Goal: Information Seeking & Learning: Learn about a topic

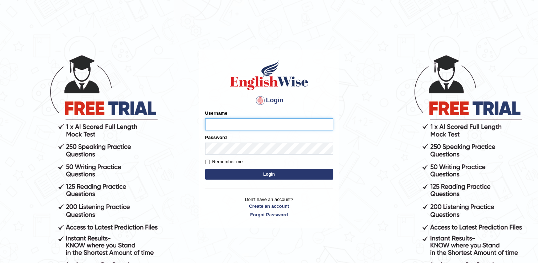
type input "Rajiphone1611"
click at [260, 174] on button "Login" at bounding box center [269, 174] width 128 height 11
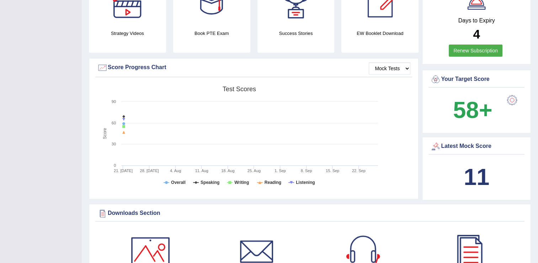
scroll to position [157, 0]
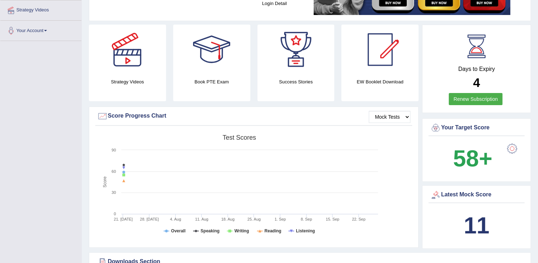
click at [468, 96] on link "Renew Subscription" at bounding box center [476, 99] width 54 height 12
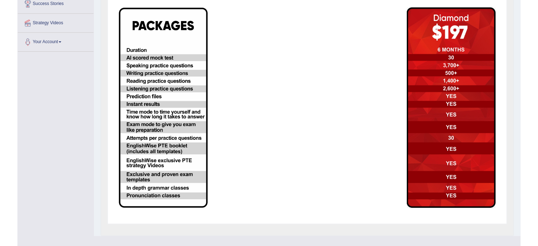
scroll to position [11, 0]
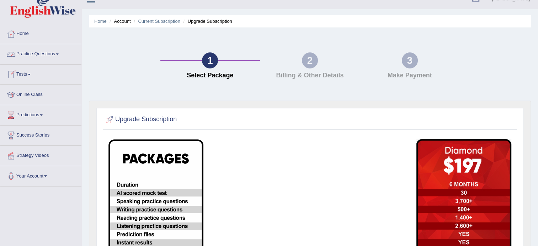
click at [33, 57] on link "Practice Questions" at bounding box center [40, 53] width 81 height 18
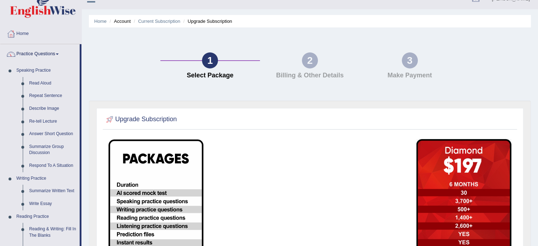
drag, startPoint x: 81, startPoint y: 74, endPoint x: 81, endPoint y: 89, distance: 14.9
click at [81, 89] on li "Practice Questions Speaking Practice Read Aloud Repeat Sentence Describe Image …" at bounding box center [40, 244] width 81 height 400
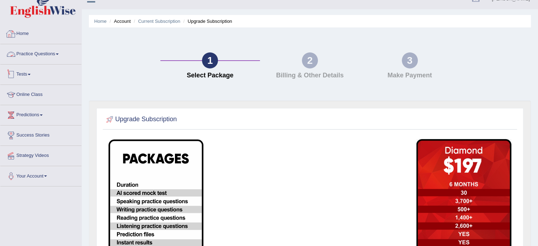
click at [57, 51] on link "Practice Questions" at bounding box center [40, 53] width 81 height 18
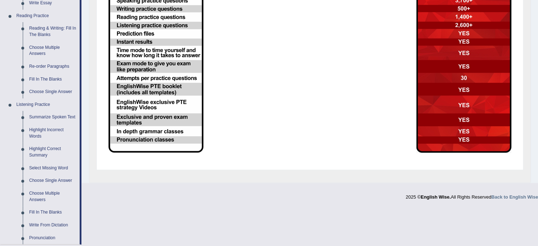
scroll to position [210, 0]
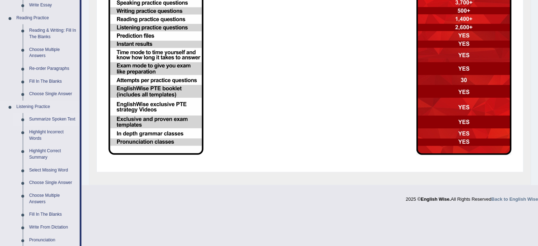
click at [68, 120] on link "Summarize Spoken Text" at bounding box center [53, 119] width 54 height 13
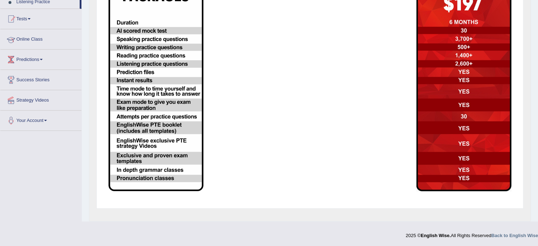
scroll to position [90, 0]
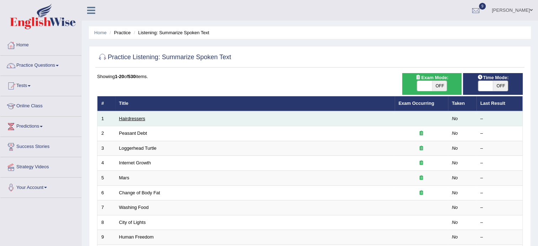
click at [130, 117] on link "Hairdressers" at bounding box center [132, 118] width 26 height 5
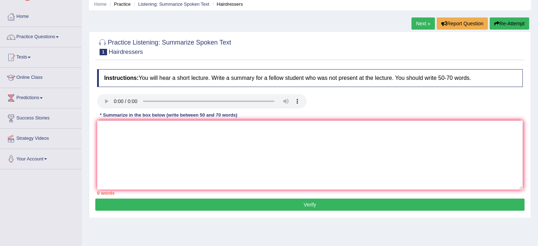
scroll to position [43, 0]
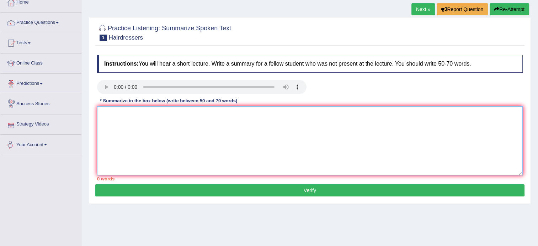
drag, startPoint x: 121, startPoint y: 130, endPoint x: 121, endPoint y: 134, distance: 3.9
click at [121, 134] on textarea at bounding box center [310, 140] width 426 height 69
click at [257, 118] on textarea "The speaker provided a comprehensive overview of hairdressers play a important …" at bounding box center [310, 140] width 426 height 69
click at [295, 117] on textarea "The speaker provided a comprehensive overview of hairdressers play an important…" at bounding box center [310, 140] width 426 height 69
click at [382, 116] on textarea "The speaker provided a comprehensive overview of hairdressers play an important…" at bounding box center [310, 140] width 426 height 69
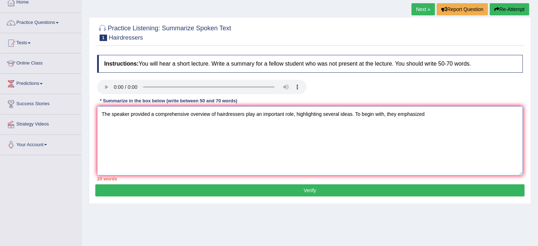
click at [426, 114] on textarea "The speaker provided a comprehensive overview of hairdressers play an important…" at bounding box center [310, 140] width 426 height 69
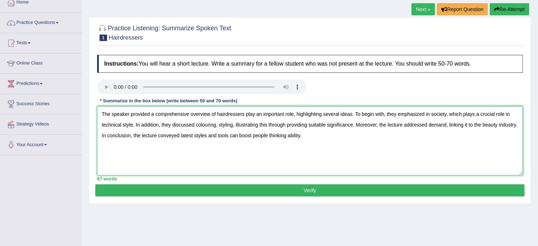
click at [266, 136] on textarea "The speaker provided a comprehensive overview of hairdressers play an important…" at bounding box center [310, 140] width 426 height 69
type textarea "The speaker provided a comprehensive overview of hairdressers play an important…"
click at [285, 191] on button "Verify" at bounding box center [309, 190] width 429 height 12
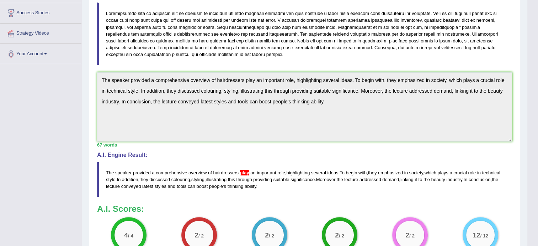
scroll to position [148, 0]
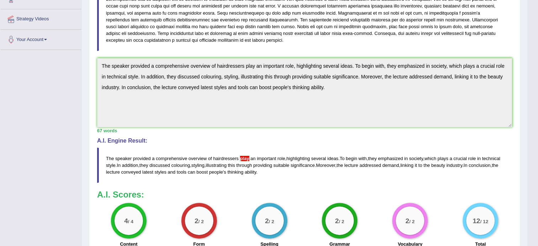
click at [244, 157] on span "play" at bounding box center [244, 157] width 9 height 5
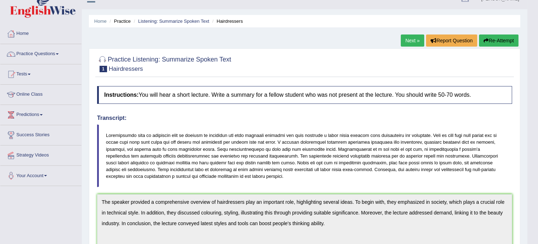
scroll to position [0, 0]
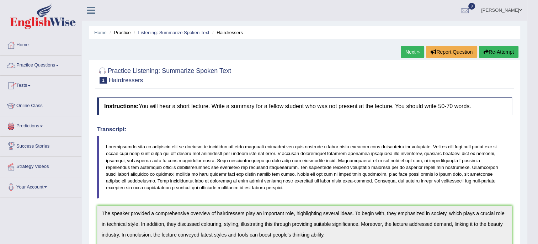
click at [44, 65] on link "Practice Questions" at bounding box center [40, 65] width 81 height 18
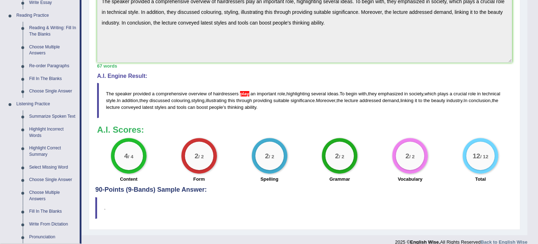
scroll to position [220, 0]
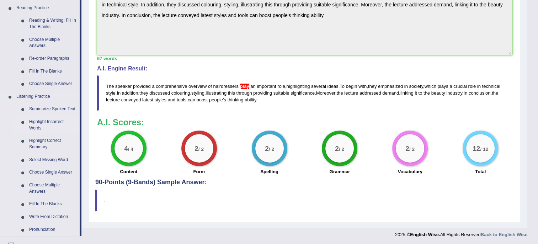
click at [38, 123] on link "Highlight Incorrect Words" at bounding box center [53, 125] width 54 height 19
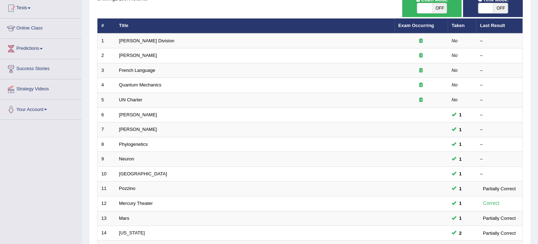
scroll to position [83, 0]
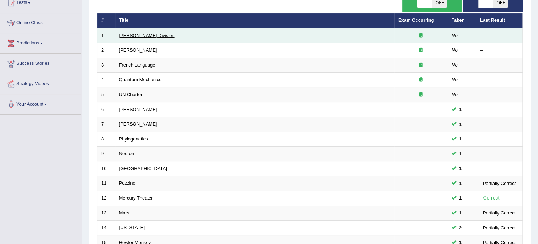
click at [132, 35] on link "[PERSON_NAME] Division" at bounding box center [147, 35] width 56 height 5
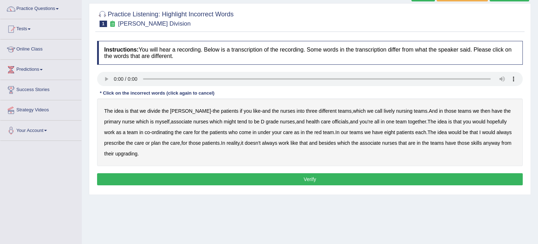
scroll to position [56, 0]
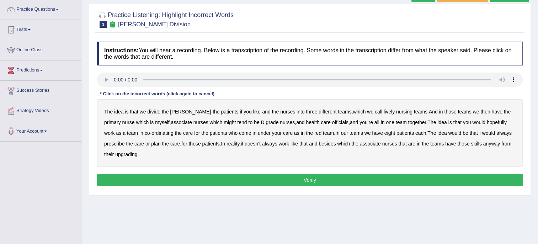
click at [384, 109] on b "lively" at bounding box center [389, 112] width 11 height 6
click at [332, 120] on b "officials" at bounding box center [340, 123] width 16 height 6
click at [497, 134] on b "always" at bounding box center [504, 133] width 15 height 6
click at [117, 155] on b "upgrading" at bounding box center [126, 155] width 22 height 6
click at [192, 181] on button "Verify" at bounding box center [310, 180] width 426 height 12
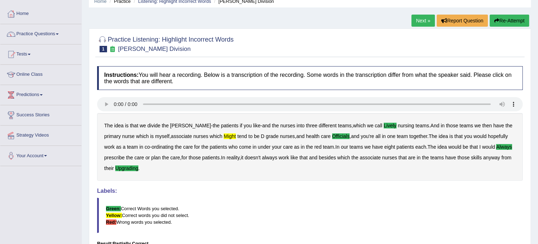
scroll to position [0, 0]
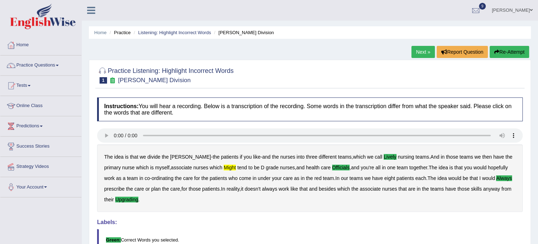
click at [426, 52] on link "Next »" at bounding box center [423, 52] width 23 height 12
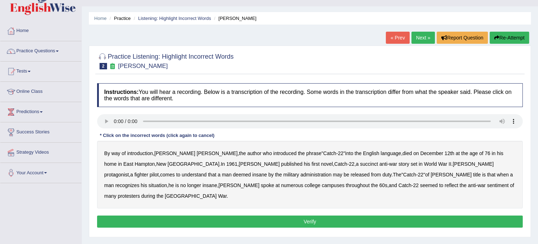
scroll to position [28, 0]
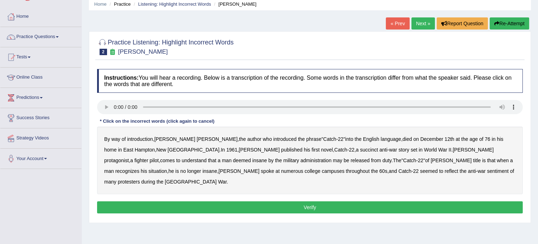
click at [281, 148] on b "published" at bounding box center [291, 150] width 21 height 6
click at [360, 148] on b "succinct" at bounding box center [369, 150] width 18 height 6
click at [301, 163] on b "administration" at bounding box center [316, 161] width 31 height 6
click at [167, 168] on b "situation" at bounding box center [158, 171] width 19 height 6
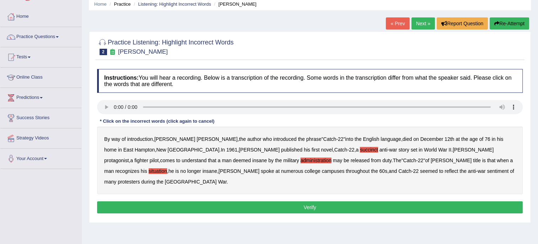
click at [276, 174] on div "By way of introduction , Joseph Heller , the author who introduced the phrase "…" at bounding box center [310, 161] width 426 height 68
click at [445, 171] on b "reflect" at bounding box center [452, 171] width 14 height 6
click at [408, 201] on button "Verify" at bounding box center [310, 207] width 426 height 12
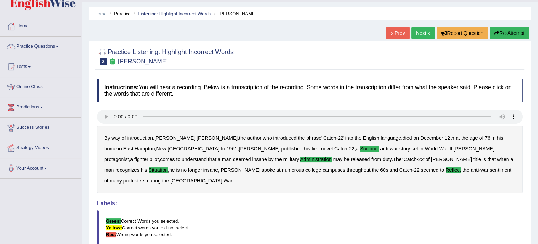
scroll to position [14, 0]
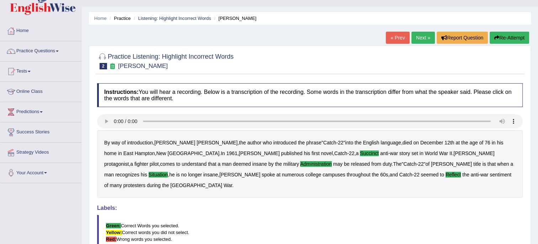
click at [54, 49] on link "Practice Questions" at bounding box center [40, 50] width 81 height 18
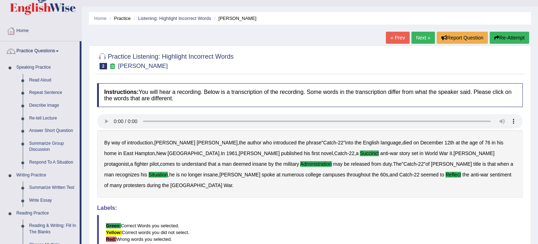
click at [118, 19] on li "Practice" at bounding box center [119, 18] width 23 height 7
click at [164, 19] on link "Listening: Highlight Incorrect Words" at bounding box center [174, 18] width 73 height 5
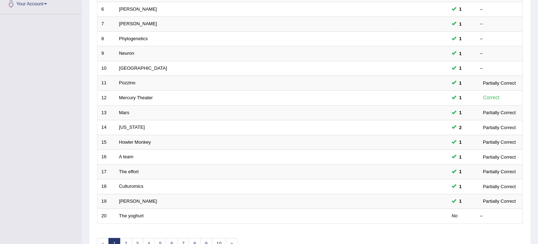
scroll to position [225, 0]
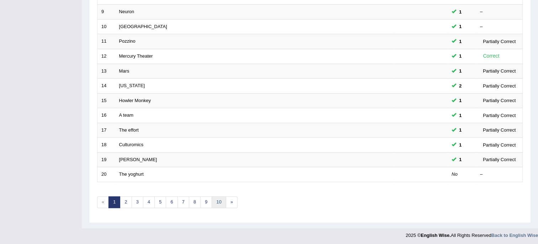
click at [216, 200] on link "10" at bounding box center [219, 202] width 14 height 12
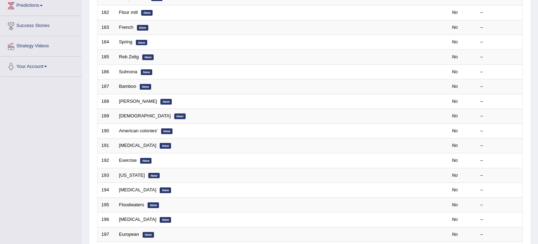
scroll to position [122, 0]
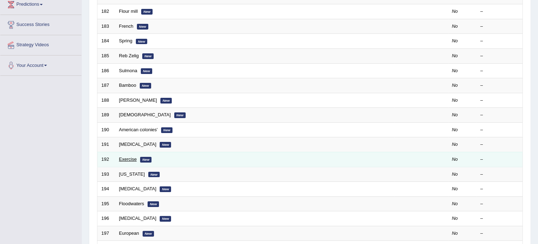
click at [132, 159] on link "Exercise" at bounding box center [128, 159] width 18 height 5
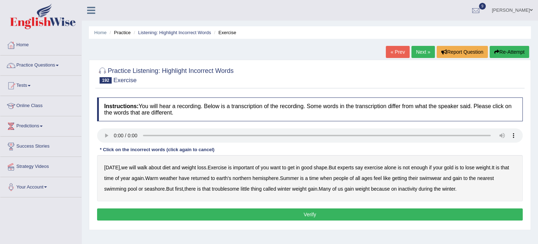
click at [447, 167] on b "gold" at bounding box center [448, 168] width 9 height 6
click at [208, 179] on b "returned" at bounding box center [200, 178] width 19 height 6
click at [457, 178] on b "gain" at bounding box center [457, 178] width 9 height 6
click at [473, 214] on button "Verify" at bounding box center [310, 215] width 426 height 12
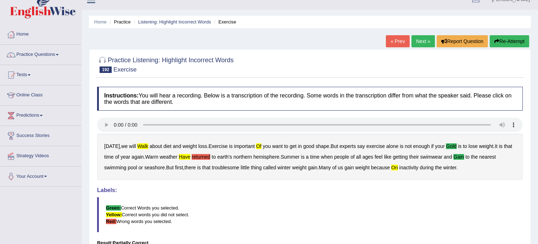
scroll to position [10, 0]
click at [423, 42] on link "Next »" at bounding box center [423, 42] width 23 height 12
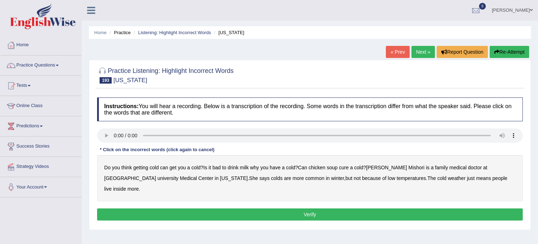
click at [173, 169] on b "get" at bounding box center [173, 168] width 7 height 6
click at [112, 186] on b "live" at bounding box center [107, 189] width 7 height 6
click at [450, 168] on b "medical" at bounding box center [458, 168] width 17 height 6
click at [433, 209] on button "Verify" at bounding box center [310, 215] width 426 height 12
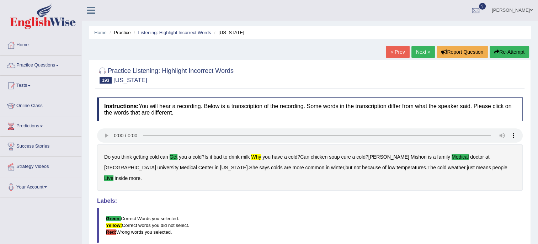
scroll to position [4, 0]
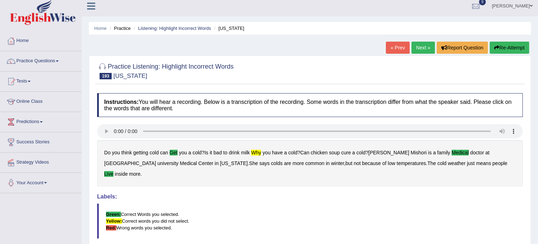
click at [419, 47] on link "Next »" at bounding box center [423, 48] width 23 height 12
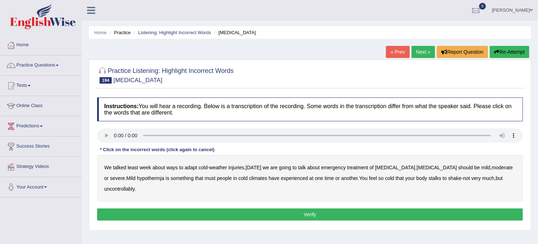
click at [131, 167] on b "least" at bounding box center [133, 168] width 11 height 6
click at [188, 168] on b "adapt" at bounding box center [191, 168] width 12 height 6
click at [458, 167] on b "should" at bounding box center [465, 168] width 15 height 6
click at [205, 181] on b "must" at bounding box center [210, 178] width 11 height 6
click at [238, 175] on b "cold" at bounding box center [242, 178] width 9 height 6
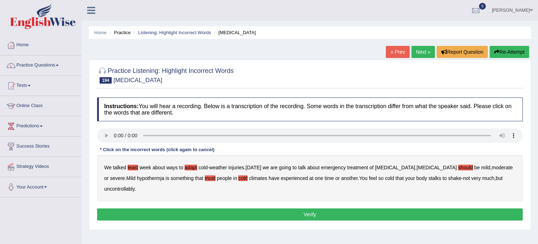
click at [429, 179] on b "stalks" at bounding box center [435, 178] width 13 height 6
click at [137, 177] on b "hypothermja" at bounding box center [150, 178] width 27 height 6
click at [162, 218] on button "Verify" at bounding box center [310, 215] width 426 height 12
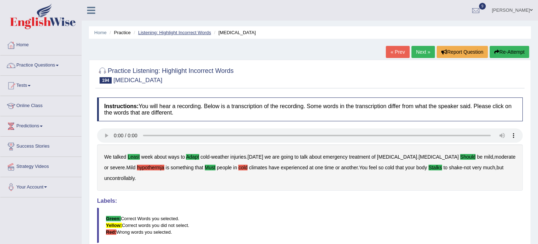
click at [163, 33] on link "Listening: Highlight Incorrect Words" at bounding box center [174, 32] width 73 height 5
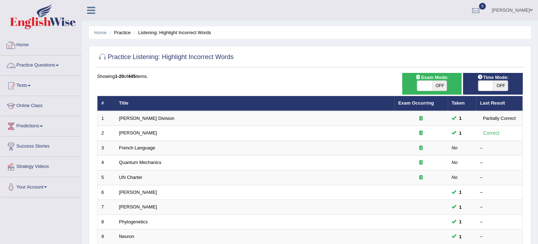
click at [30, 66] on link "Practice Questions" at bounding box center [40, 65] width 81 height 18
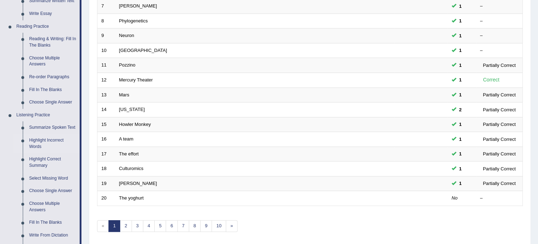
scroll to position [204, 0]
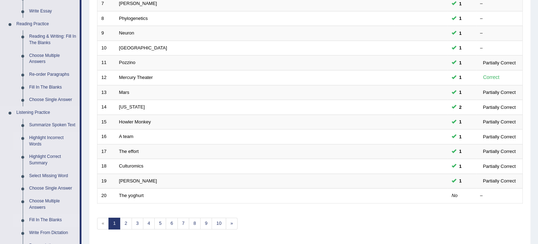
click at [43, 219] on link "Fill In The Blanks" at bounding box center [53, 220] width 54 height 13
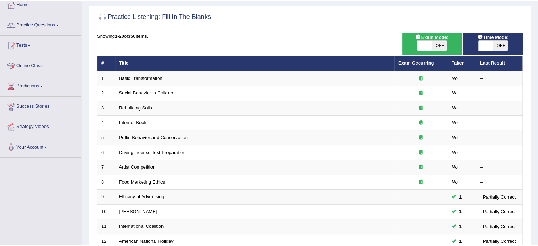
scroll to position [43, 0]
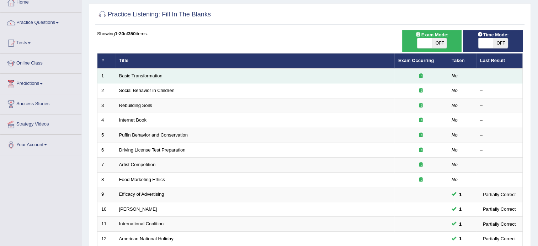
click at [145, 73] on link "Basic Transformation" at bounding box center [140, 75] width 43 height 5
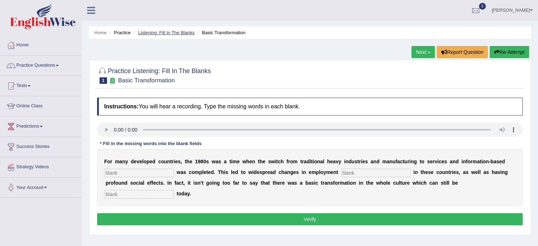
click at [152, 32] on link "Listening: Fill In The Blanks" at bounding box center [166, 32] width 57 height 5
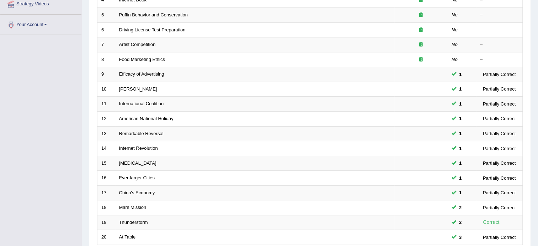
scroll to position [223, 0]
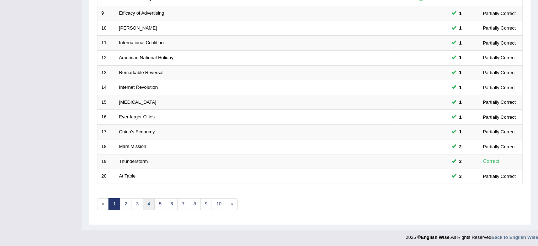
click at [148, 204] on link "4" at bounding box center [149, 204] width 12 height 12
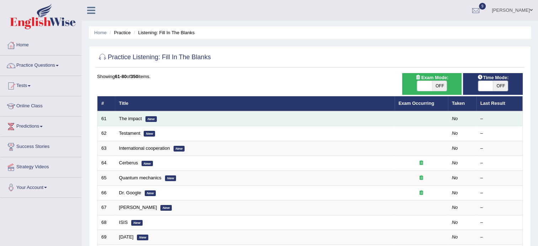
click at [117, 118] on td "The impact New" at bounding box center [255, 118] width 280 height 15
click at [131, 118] on link "The impact" at bounding box center [130, 118] width 23 height 5
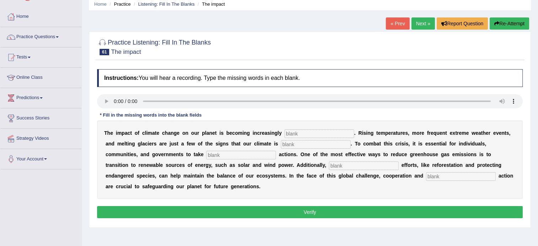
scroll to position [43, 0]
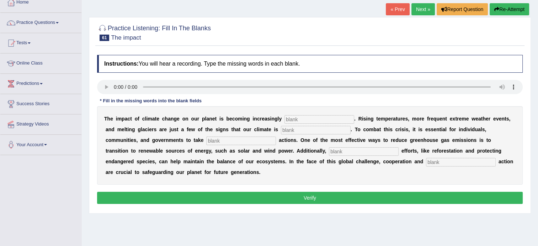
click at [289, 120] on input "text" at bounding box center [320, 119] width 70 height 9
type input "evident"
click at [281, 131] on input "text" at bounding box center [316, 130] width 70 height 9
type input "changing"
click at [206, 142] on input "text" at bounding box center [241, 140] width 70 height 9
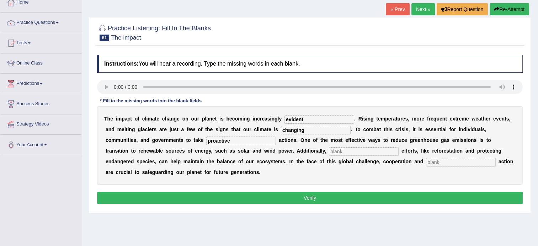
type input "proactive"
click at [329, 151] on input "text" at bounding box center [364, 151] width 70 height 9
type input "consevation"
click at [426, 163] on input "text" at bounding box center [461, 162] width 70 height 9
type input "collective"
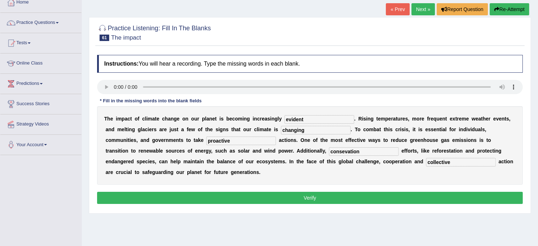
click at [329, 151] on input "consevation" at bounding box center [364, 151] width 70 height 9
type input "conservation"
click at [206, 140] on input "proactive" at bounding box center [241, 140] width 70 height 9
type input "proa-ctive"
click at [255, 191] on button "Verify" at bounding box center [310, 197] width 426 height 12
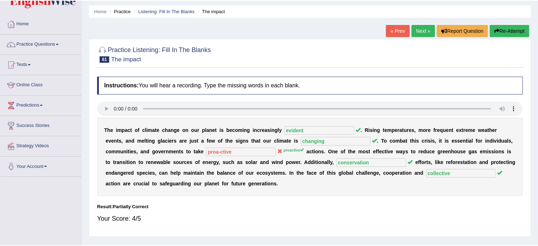
scroll to position [0, 0]
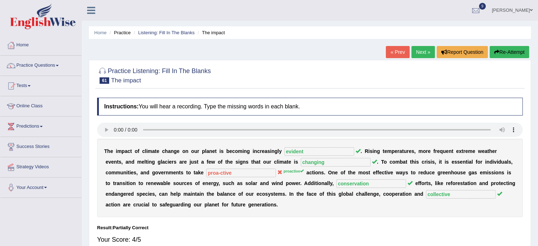
click at [423, 54] on link "Next »" at bounding box center [423, 52] width 23 height 12
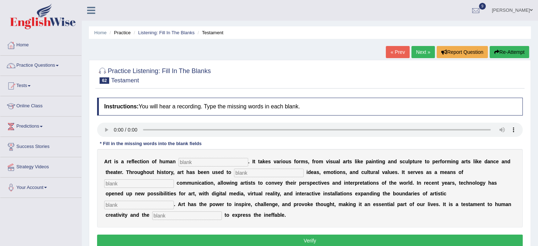
click at [185, 163] on input "text" at bounding box center [214, 162] width 70 height 9
click at [196, 163] on input "text" at bounding box center [214, 162] width 70 height 9
type input "exretion"
click at [234, 173] on input "text" at bounding box center [269, 172] width 70 height 9
type input "conicate"
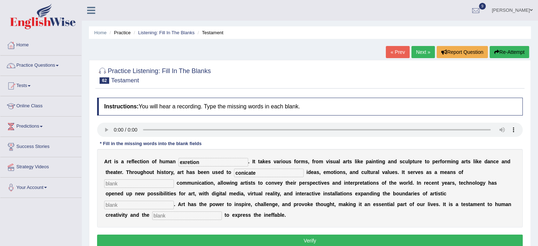
click at [174, 179] on input "text" at bounding box center [139, 183] width 70 height 9
click at [174, 200] on input "text" at bounding box center [139, 204] width 70 height 9
type input "exploration"
click at [222, 211] on input "text" at bounding box center [187, 215] width 70 height 9
type input "desire"
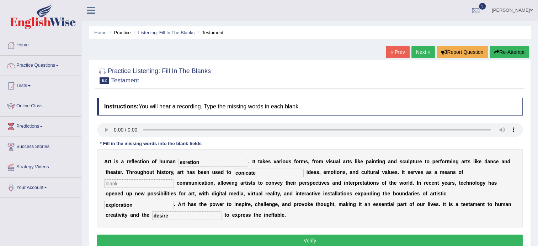
click at [234, 175] on input "conicate" at bounding box center [269, 172] width 70 height 9
type input "communicate"
drag, startPoint x: 195, startPoint y: 162, endPoint x: 168, endPoint y: 163, distance: 27.1
click at [168, 163] on div "A r t i s a r e f l e c t i o n o f h u m a n exretion . I t t a k e s v a r i …" at bounding box center [310, 188] width 426 height 78
type input "expression"
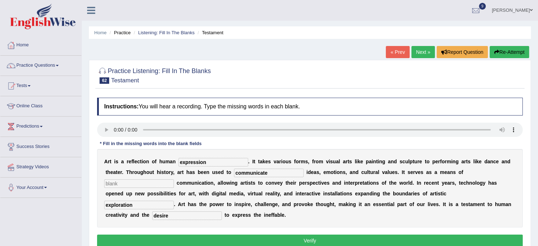
click at [174, 179] on input "text" at bounding box center [139, 183] width 70 height 9
type input "rsjh"
click at [380, 234] on button "Verify" at bounding box center [310, 240] width 426 height 12
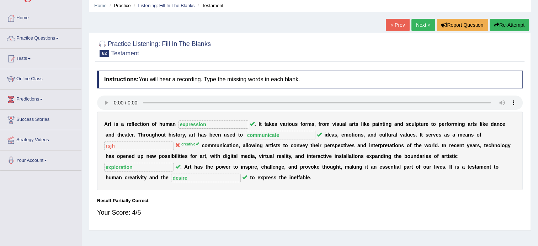
scroll to position [32, 0]
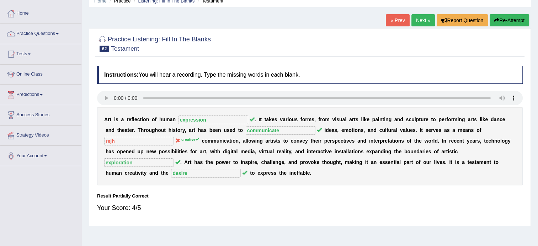
click at [423, 20] on link "Next »" at bounding box center [423, 20] width 23 height 12
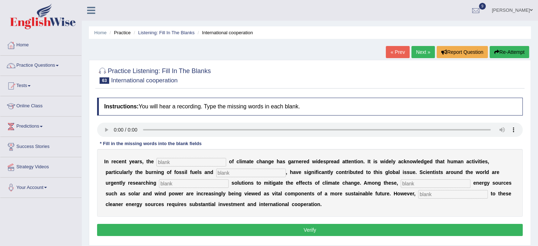
click at [192, 163] on input "text" at bounding box center [192, 162] width 70 height 9
click at [175, 163] on input "text" at bounding box center [192, 162] width 70 height 9
type input "phenomenon"
click at [216, 171] on input "text" at bounding box center [251, 172] width 70 height 9
type input "deforestion"
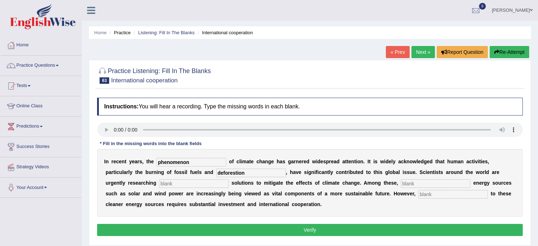
click at [159, 181] on input "text" at bounding box center [194, 183] width 70 height 9
click at [401, 183] on input "text" at bounding box center [436, 183] width 70 height 9
type input "reneable"
click at [418, 195] on input "text" at bounding box center [453, 194] width 70 height 9
type input "transitioning"
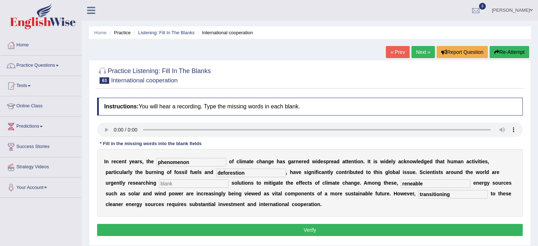
click at [159, 184] on input "text" at bounding box center [194, 183] width 70 height 9
type input "significant"
click at [401, 183] on input "reneable" at bounding box center [436, 183] width 70 height 9
type input "renewable"
click at [216, 174] on input "deforestion" at bounding box center [251, 172] width 70 height 9
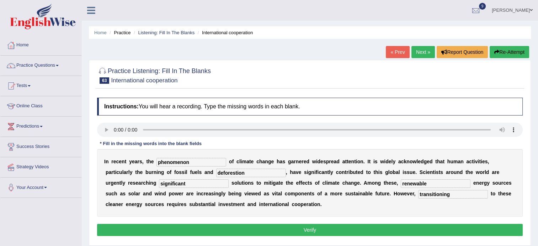
click at [216, 174] on input "deforestion" at bounding box center [251, 172] width 70 height 9
click at [216, 173] on input "deforestion" at bounding box center [251, 172] width 70 height 9
drag, startPoint x: 205, startPoint y: 174, endPoint x: 199, endPoint y: 174, distance: 5.3
click at [216, 174] on input "de-forestion" at bounding box center [251, 172] width 70 height 9
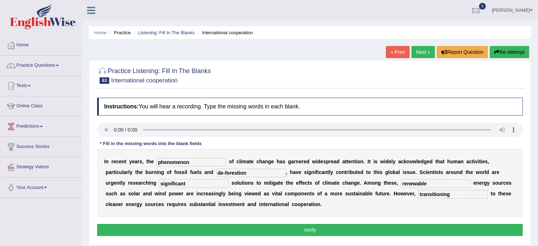
click at [216, 174] on input "de-forestion" at bounding box center [251, 172] width 70 height 9
type input "deforestion"
click at [226, 228] on button "Verify" at bounding box center [310, 229] width 426 height 12
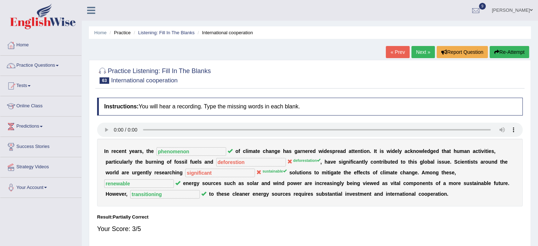
click at [191, 177] on div "I n r e c e n t y e a r s , t h e phenomenon o f c l i m a t e c h a n g e h a …" at bounding box center [310, 172] width 426 height 68
click at [160, 167] on div "I n r e c e n t y e a r s , t h e phenomenon o f c l i m a t e c h a n g e h a …" at bounding box center [310, 172] width 426 height 68
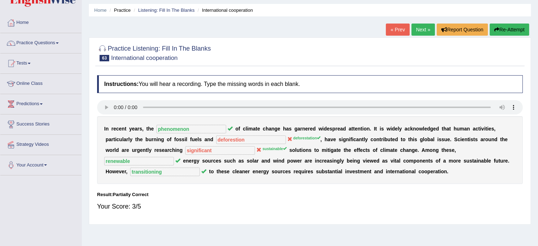
scroll to position [28, 0]
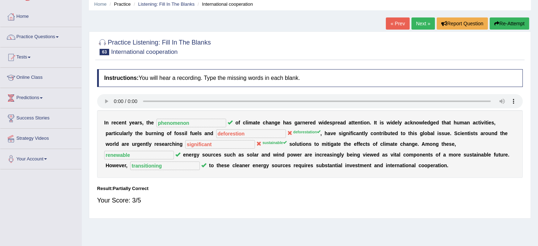
click at [418, 22] on link "Next »" at bounding box center [423, 23] width 23 height 12
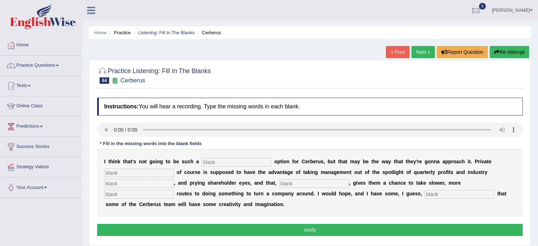
click at [204, 163] on input "text" at bounding box center [237, 162] width 70 height 9
type input "viable"
click at [145, 172] on input "text" at bounding box center [139, 172] width 70 height 9
type input "aquirty"
click at [143, 181] on input "text" at bounding box center [139, 183] width 70 height 9
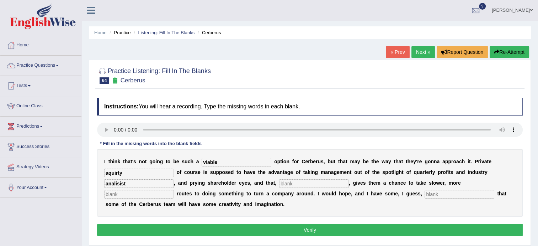
type input "analisist"
click at [281, 183] on input "text" at bounding box center [314, 183] width 70 height 9
type input "hypothetucally"
click at [425, 193] on input "text" at bounding box center [460, 194] width 70 height 9
click at [425, 195] on input "text" at bounding box center [460, 194] width 70 height 9
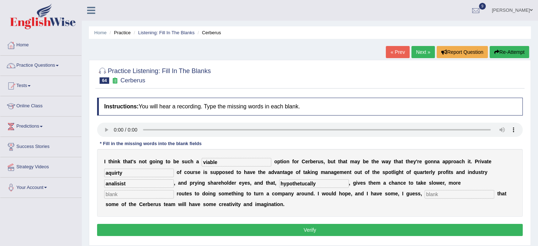
drag, startPoint x: 123, startPoint y: 174, endPoint x: 105, endPoint y: 172, distance: 18.3
click at [105, 172] on input "aquirty" at bounding box center [139, 172] width 70 height 9
type input "equity"
drag, startPoint x: 130, startPoint y: 186, endPoint x: 90, endPoint y: 187, distance: 39.9
click at [90, 187] on div "Practice Listening: Fill In The Blanks 64 Cerberus Instructions: You will hear …" at bounding box center [310, 152] width 442 height 185
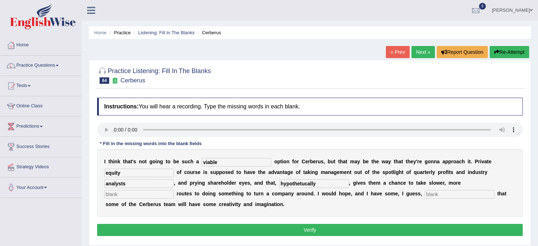
type input "analysts"
click at [287, 183] on input "hypothetucally" at bounding box center [314, 183] width 70 height 9
drag, startPoint x: 287, startPoint y: 183, endPoint x: 287, endPoint y: 194, distance: 10.7
click at [287, 194] on div "I t h i n k t h a t ' s n o t g o i n g t o b e s u c h a viable o p t i o n f …" at bounding box center [310, 183] width 426 height 68
type input "hypothetically"
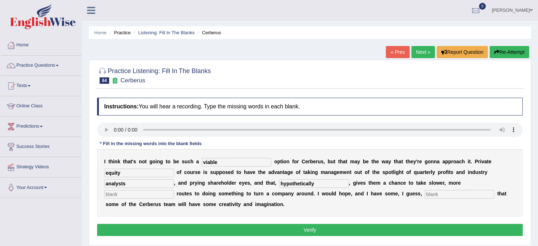
click at [174, 190] on input "text" at bounding box center [139, 194] width 70 height 9
type input "o"
click at [425, 194] on input "text" at bounding box center [460, 194] width 70 height 9
type input "optimism"
click at [174, 190] on input "text" at bounding box center [139, 194] width 70 height 9
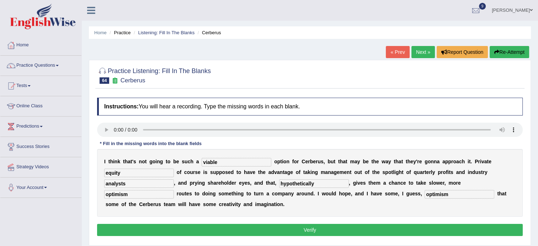
type input "optimism"
click at [334, 232] on button "Verify" at bounding box center [310, 229] width 426 height 12
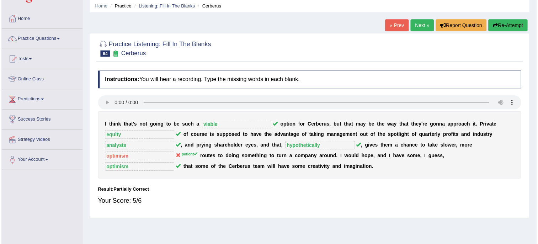
scroll to position [26, 0]
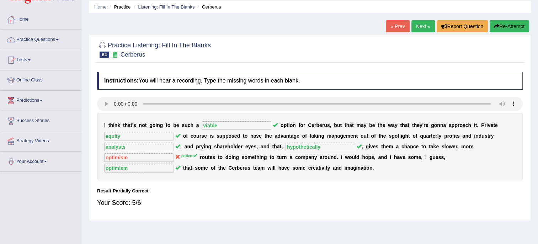
click at [443, 199] on div "Your Score: 5/6" at bounding box center [310, 202] width 426 height 17
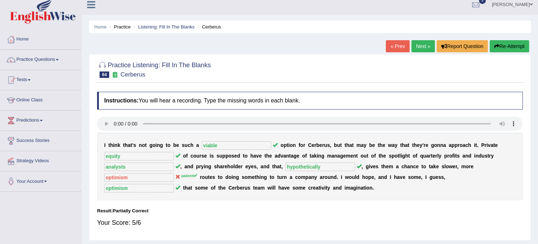
scroll to position [0, 0]
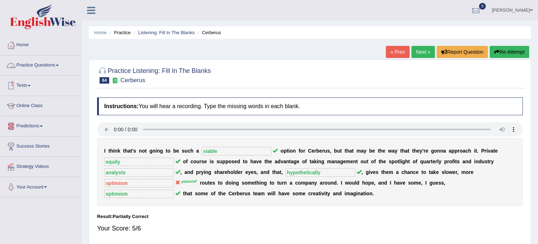
click at [51, 65] on link "Practice Questions" at bounding box center [40, 65] width 81 height 18
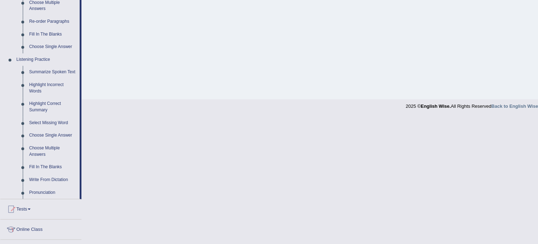
scroll to position [265, 0]
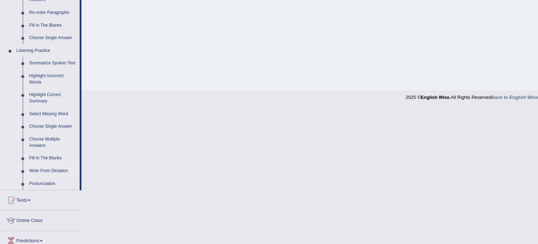
click at [47, 171] on link "Write From Dictation" at bounding box center [53, 171] width 54 height 13
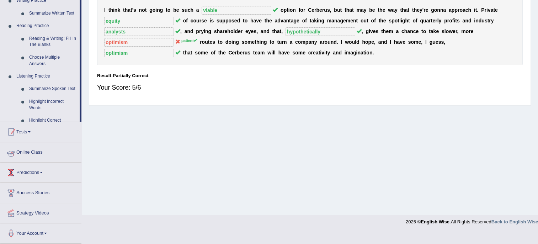
scroll to position [130, 0]
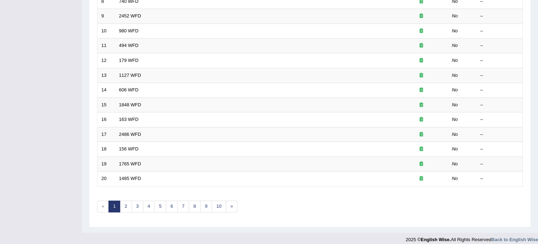
scroll to position [225, 0]
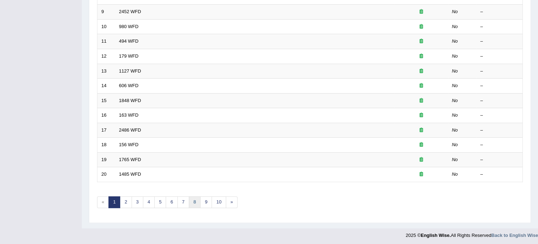
click at [189, 199] on link "8" at bounding box center [195, 202] width 12 height 12
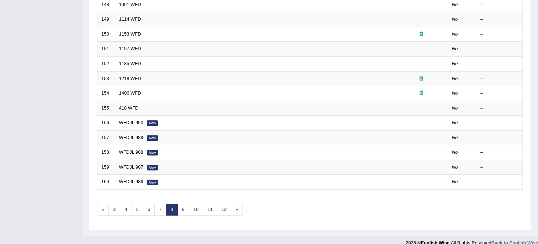
scroll to position [225, 0]
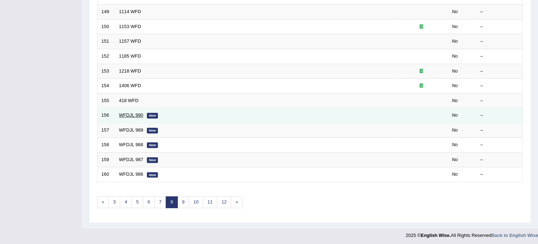
click at [131, 114] on link "WFDJL 990" at bounding box center [131, 114] width 24 height 5
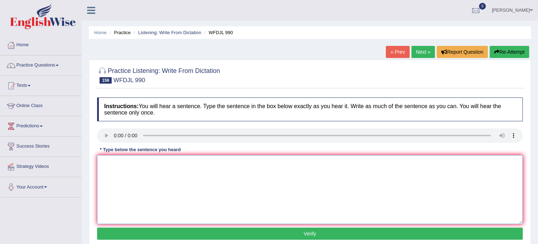
click at [137, 184] on textarea at bounding box center [310, 189] width 426 height 69
click at [104, 164] on textarea "going to other country to study is part of our school program." at bounding box center [310, 189] width 426 height 69
click at [171, 166] on textarea "Going to other country to study is part of our school program." at bounding box center [310, 189] width 426 height 69
click at [152, 164] on textarea "Going to other country to study studies is part of our school program." at bounding box center [310, 189] width 426 height 69
click at [161, 165] on textarea "Going to other country couintries to study studies is part of our school progra…" at bounding box center [310, 189] width 426 height 69
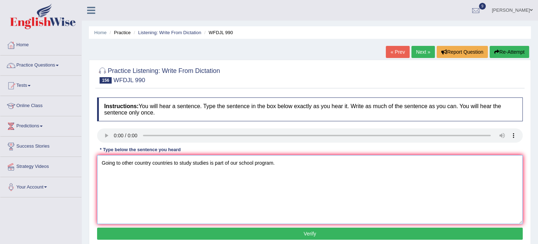
click at [214, 165] on textarea "Going to other country countries to study studies is part of our school program." at bounding box center [310, 189] width 426 height 69
click at [279, 163] on textarea "Going to other country countries to study studies is a part of our school progr…" at bounding box center [310, 189] width 426 height 69
type textarea "Going to other country countries to study studies is a part of our school progr…"
click at [238, 233] on button "Verify" at bounding box center [310, 234] width 426 height 12
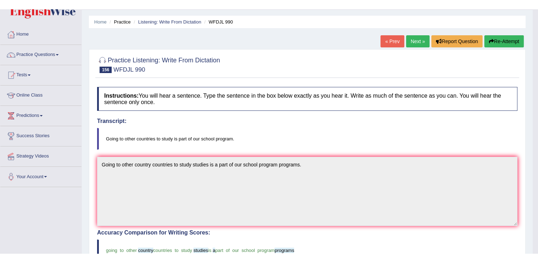
scroll to position [14, 0]
